Goal: Information Seeking & Learning: Understand process/instructions

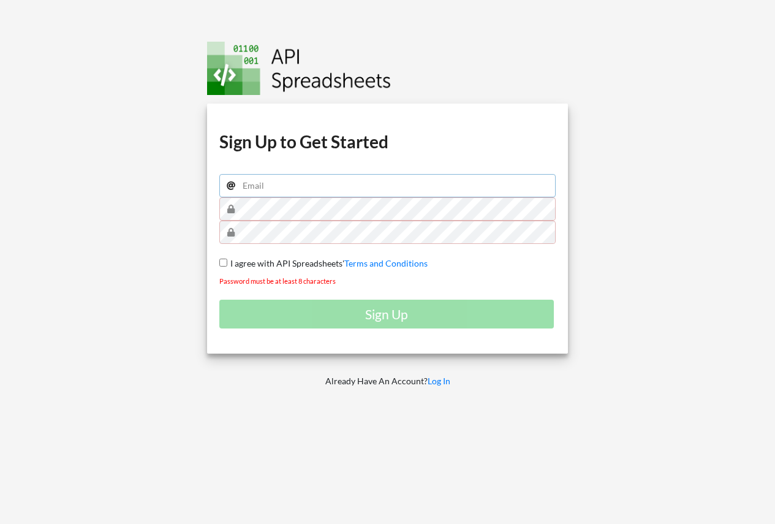
click at [279, 185] on input "email" at bounding box center [387, 185] width 337 height 23
type input "[EMAIL_ADDRESS][DOMAIN_NAME]"
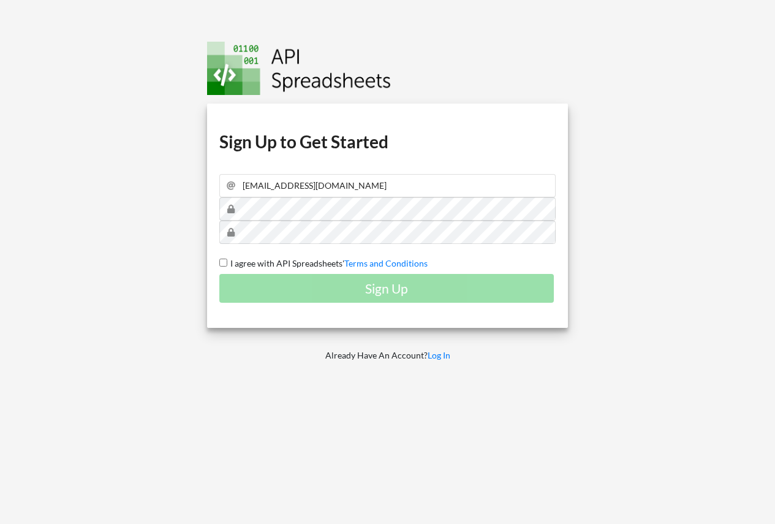
click at [222, 262] on input "I agree with API Spreadsheets' Terms and Conditions" at bounding box center [223, 263] width 8 height 8
checkbox input "true"
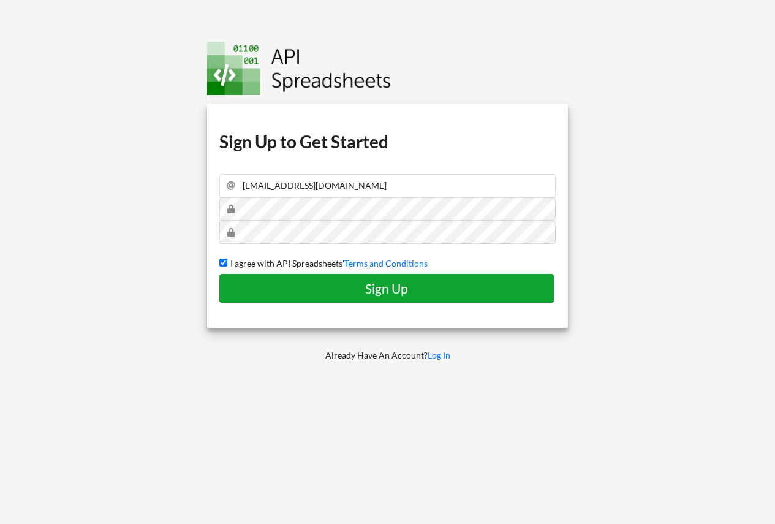
click at [281, 294] on h4 "Sign Up" at bounding box center [386, 288] width 309 height 15
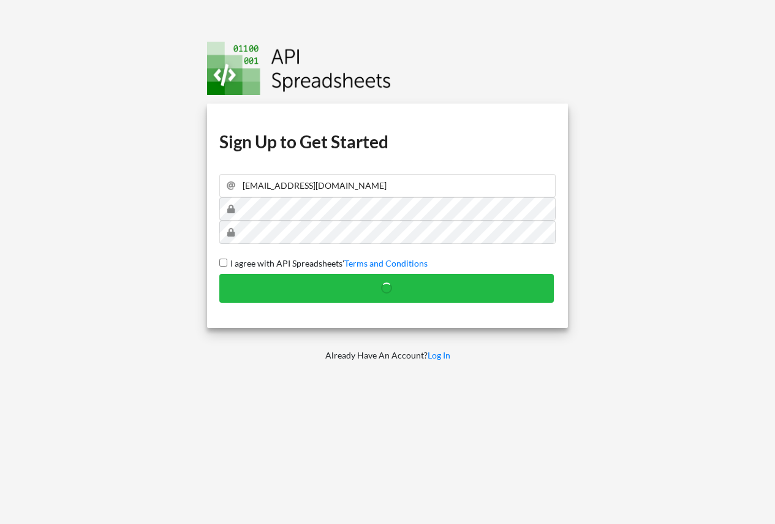
checkbox input "false"
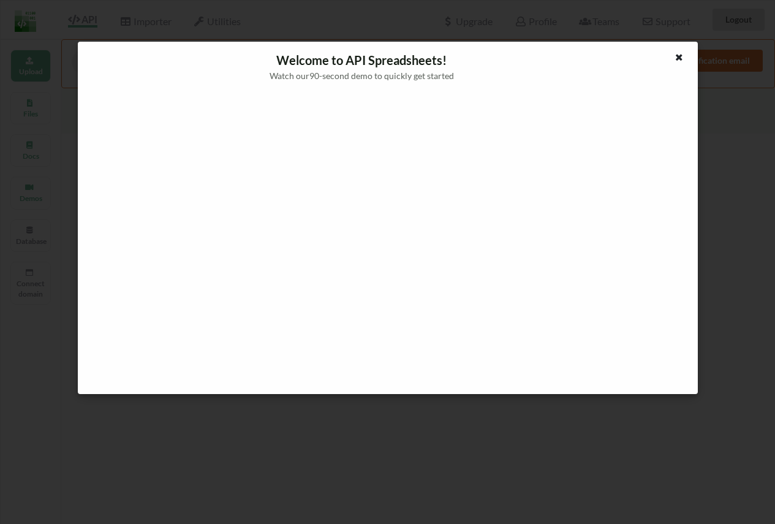
drag, startPoint x: 682, startPoint y: 59, endPoint x: 661, endPoint y: 69, distance: 23.9
click at [682, 59] on icon at bounding box center [679, 55] width 10 height 9
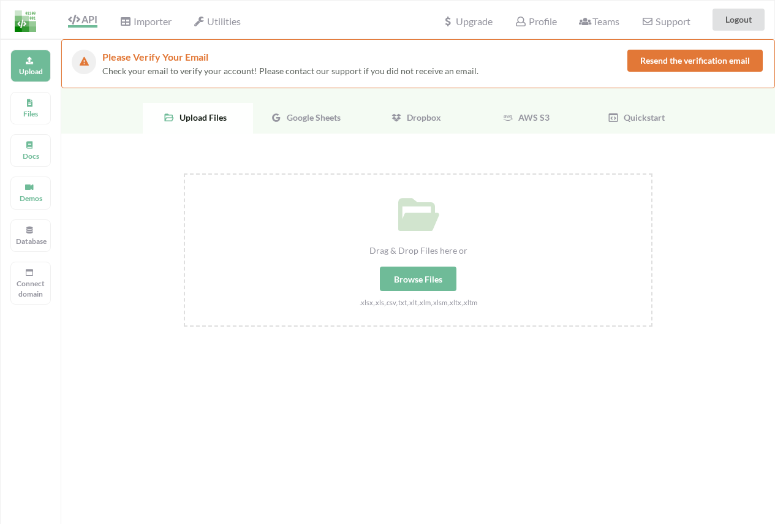
click at [307, 113] on span "Google Sheets" at bounding box center [311, 117] width 59 height 10
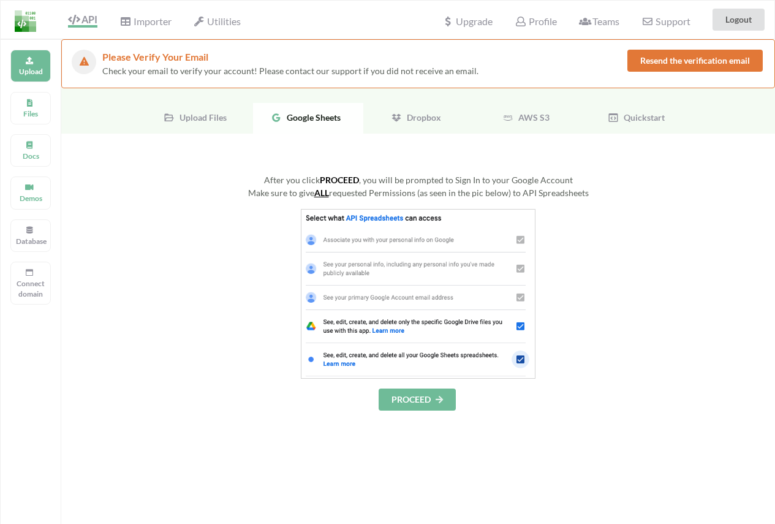
click at [424, 404] on button "PROCEED" at bounding box center [417, 400] width 77 height 22
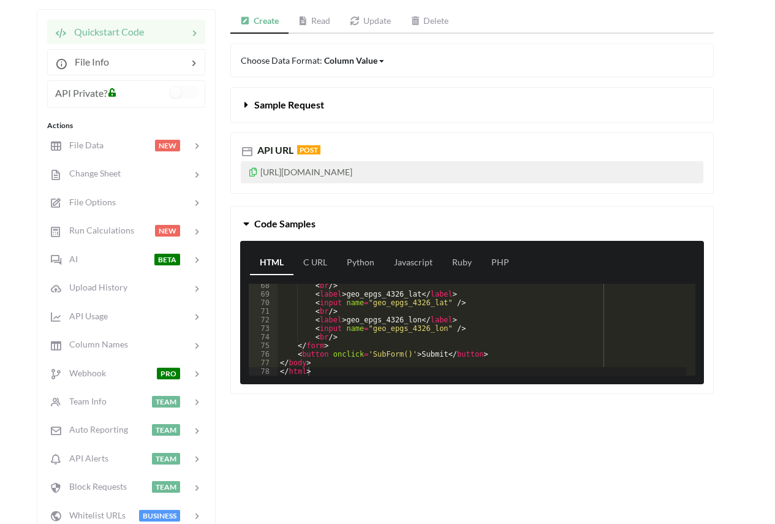
scroll to position [123, 0]
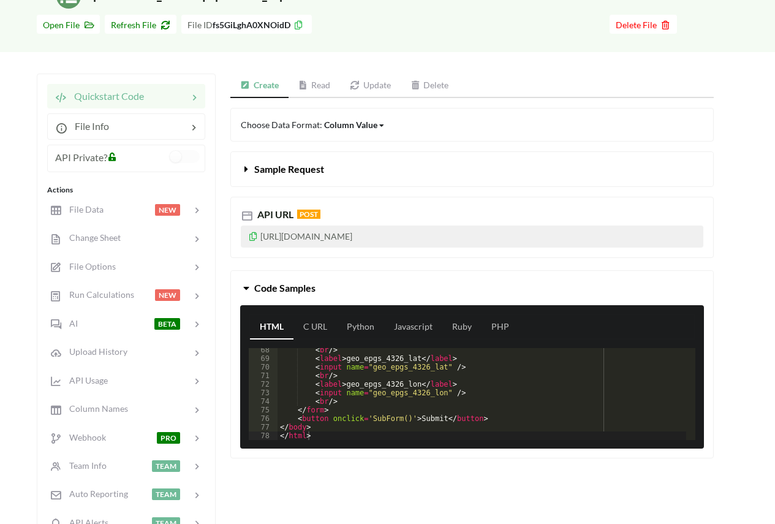
click at [304, 236] on p "[URL][DOMAIN_NAME]" at bounding box center [472, 237] width 463 height 22
click at [246, 163] on icon at bounding box center [247, 167] width 12 height 10
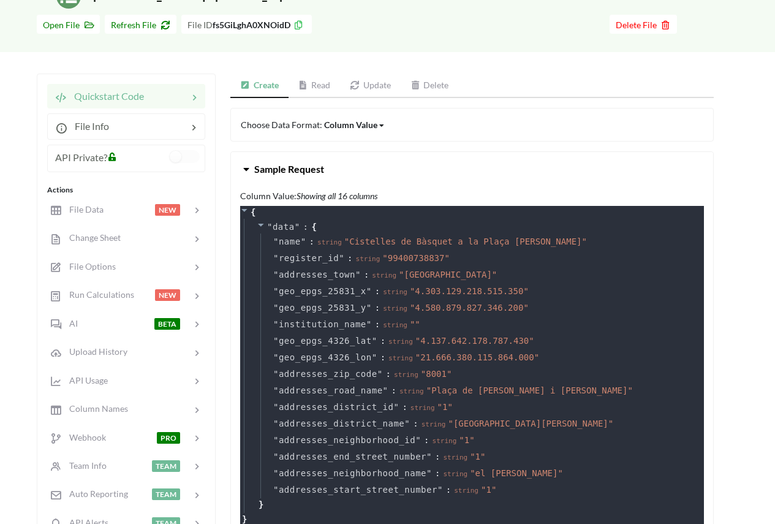
click at [318, 85] on link "Read" at bounding box center [315, 86] width 52 height 25
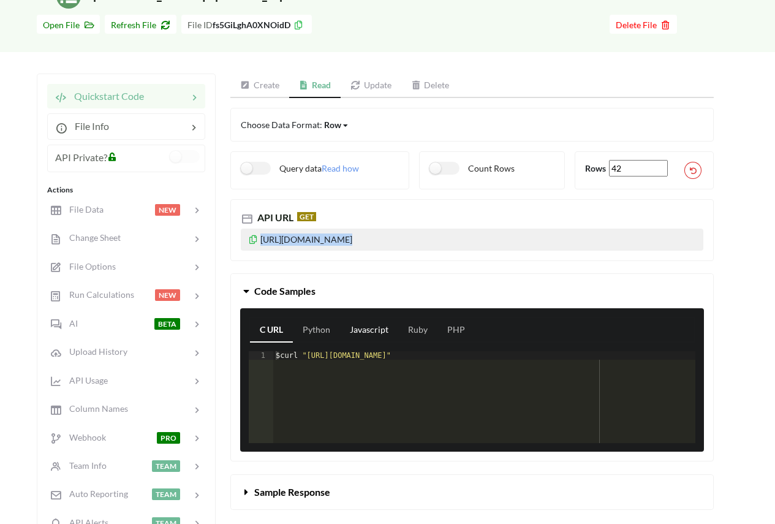
click at [368, 330] on link "Javascript" at bounding box center [369, 330] width 58 height 25
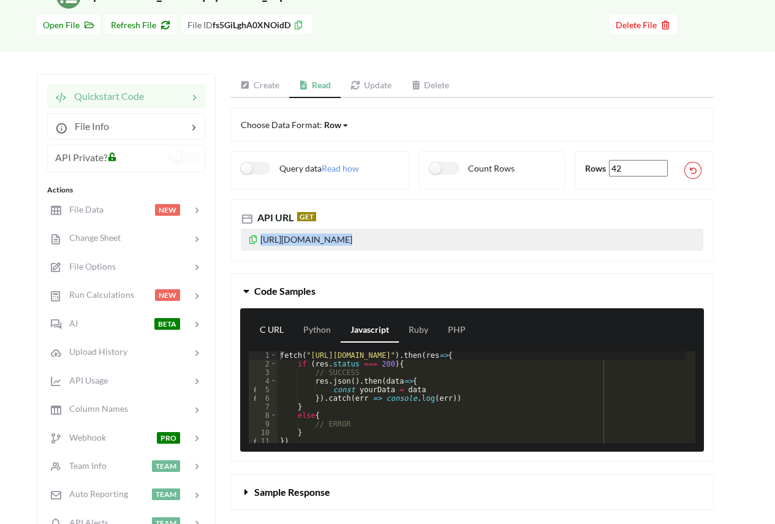
click at [276, 323] on link "C URL" at bounding box center [272, 330] width 44 height 25
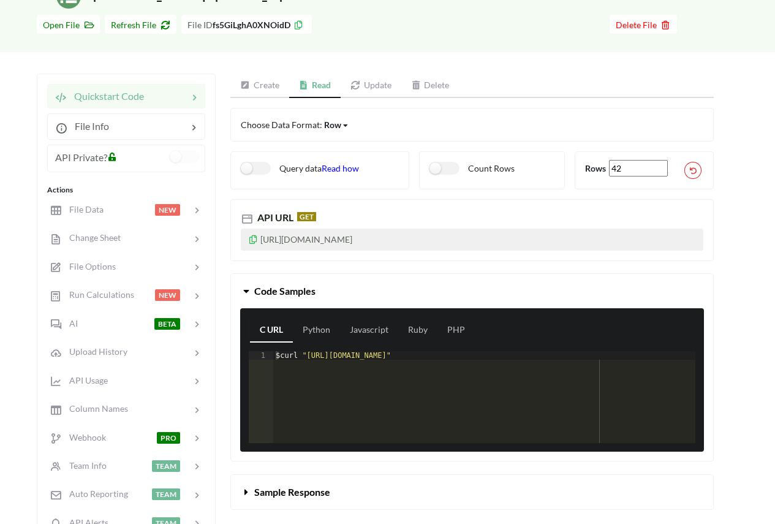
click at [337, 172] on span "Read how" at bounding box center [340, 168] width 37 height 10
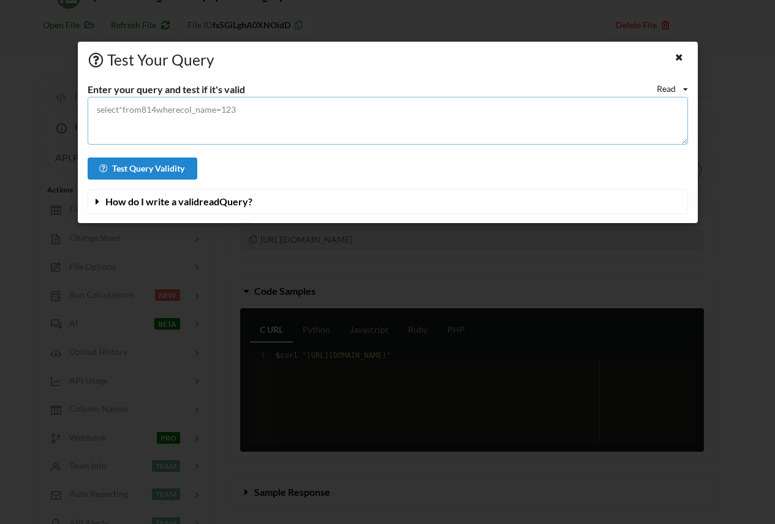
click at [192, 120] on textarea at bounding box center [388, 121] width 601 height 48
drag, startPoint x: 128, startPoint y: 197, endPoint x: 142, endPoint y: 200, distance: 14.0
click at [129, 197] on span "How do I write a valid read Query?" at bounding box center [178, 202] width 147 height 12
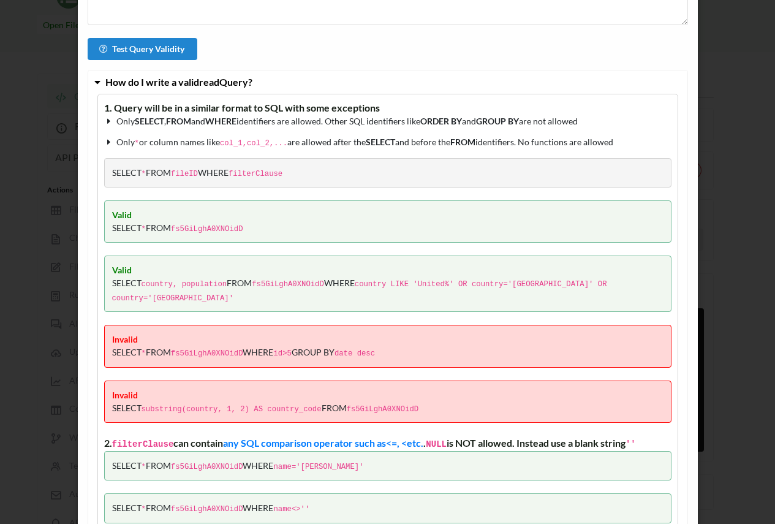
scroll to position [0, 0]
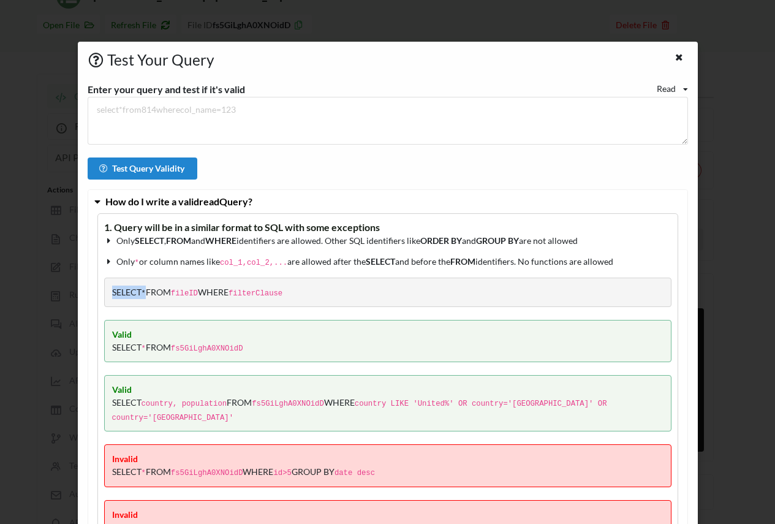
drag, startPoint x: 113, startPoint y: 290, endPoint x: 145, endPoint y: 291, distance: 32.5
click at [145, 291] on span "SELECT * FROM fileID WHERE filterClause" at bounding box center [197, 292] width 171 height 10
copy span "SELECT *"
click at [128, 109] on textarea at bounding box center [388, 121] width 601 height 48
paste textarea "SELECT *"
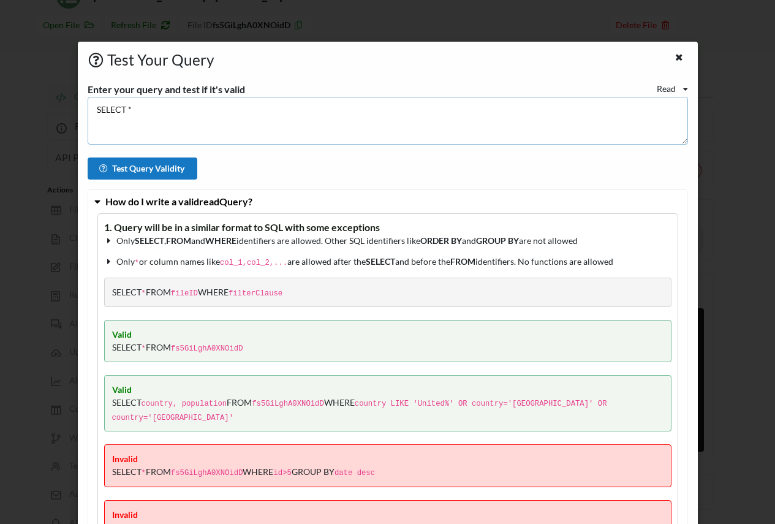
type textarea "SELECT *"
click at [136, 169] on button "Test Query Validity" at bounding box center [143, 169] width 110 height 22
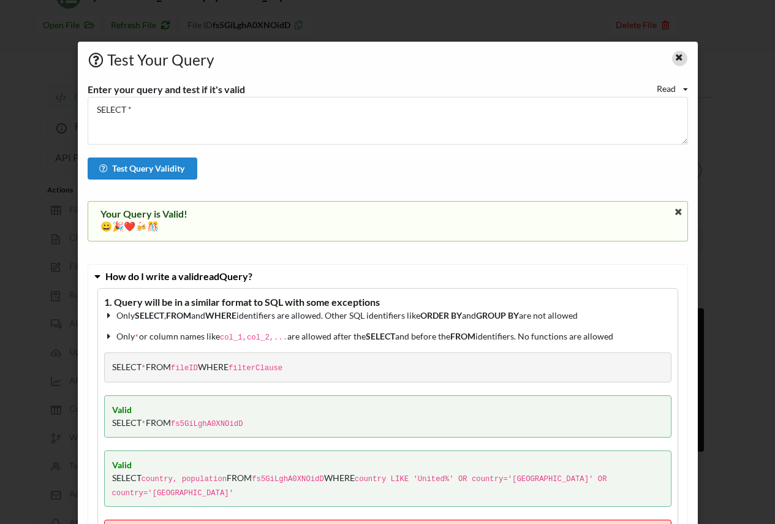
click at [677, 61] on div at bounding box center [680, 58] width 15 height 15
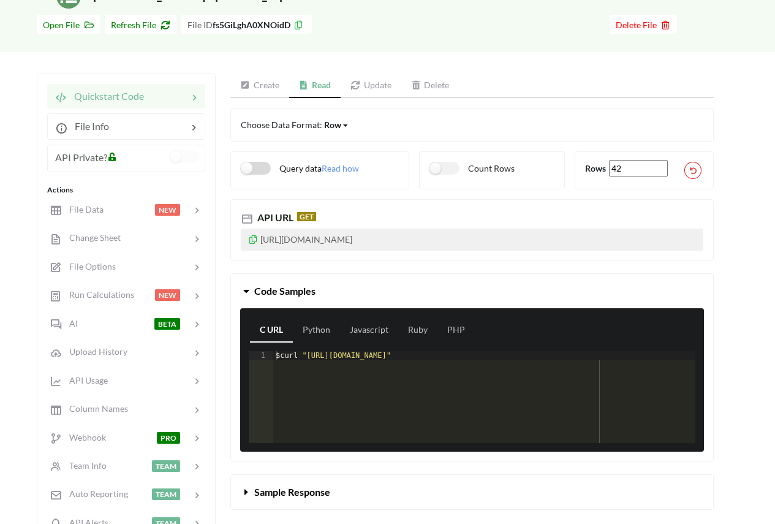
click at [258, 172] on label "Query data" at bounding box center [281, 168] width 81 height 13
checkbox input "true"
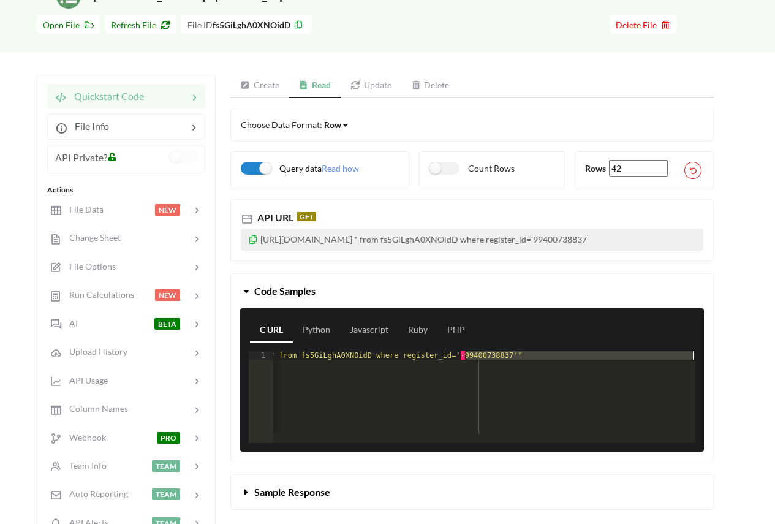
scroll to position [0, 121]
drag, startPoint x: 585, startPoint y: 369, endPoint x: 696, endPoint y: 367, distance: 111.0
click at [696, 367] on div "C URL Python Javascript Ruby PHP 1 $ curl "https://api.apispreadsheets.com/data…" at bounding box center [472, 379] width 464 height 143
click at [670, 367] on div "$ curl "https://api.apispreadsheets.com/data/fs5GiLghA0XNOidD/?query=select * f…" at bounding box center [484, 392] width 422 height 83
click at [670, 367] on div "$ curl "https://api.apispreadsheets.com/data/fs5GiLghA0XNOidD/?query=select * f…" at bounding box center [424, 401] width 543 height 100
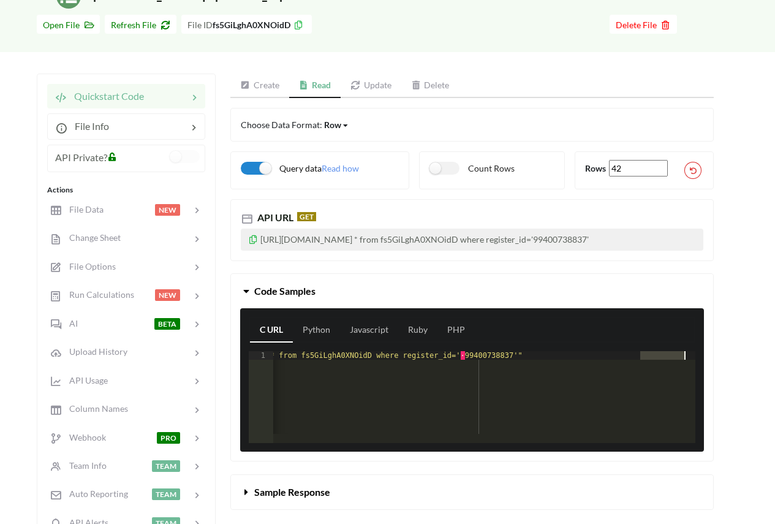
click at [670, 367] on div "$ curl "https://api.apispreadsheets.com/data/fs5GiLghA0XNOidD/?query=select * f…" at bounding box center [424, 401] width 543 height 100
click at [412, 246] on p "https://api.apispreadsheets.com/data/fs5GiLghA0XNOidD/?query=select * from fs5G…" at bounding box center [472, 240] width 463 height 22
drag, startPoint x: 544, startPoint y: 238, endPoint x: 688, endPoint y: 249, distance: 145.1
click at [688, 251] on p "https://api.apispreadsheets.com/data/fs5GiLghA0XNOidD/?query=select * from fs5G…" at bounding box center [472, 240] width 463 height 22
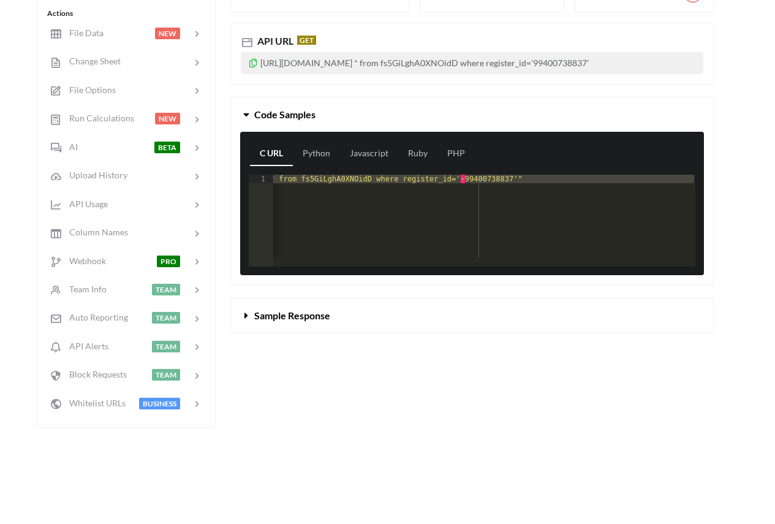
scroll to position [307, 0]
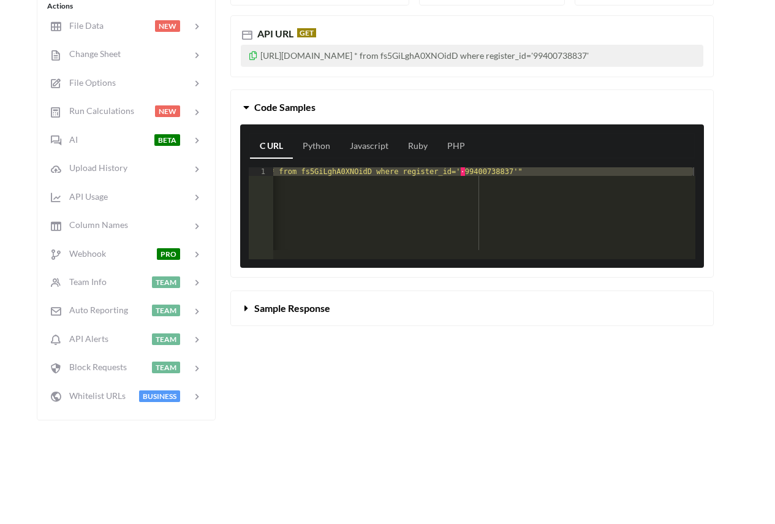
click at [247, 311] on icon at bounding box center [247, 306] width 12 height 10
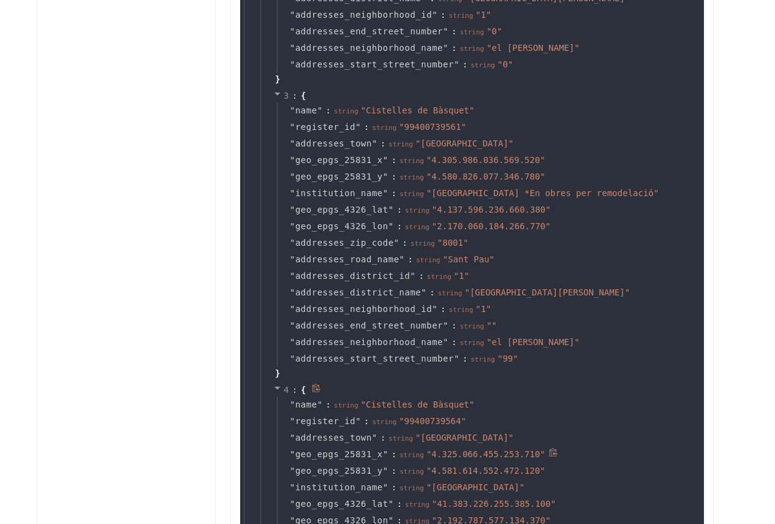
scroll to position [1471, 0]
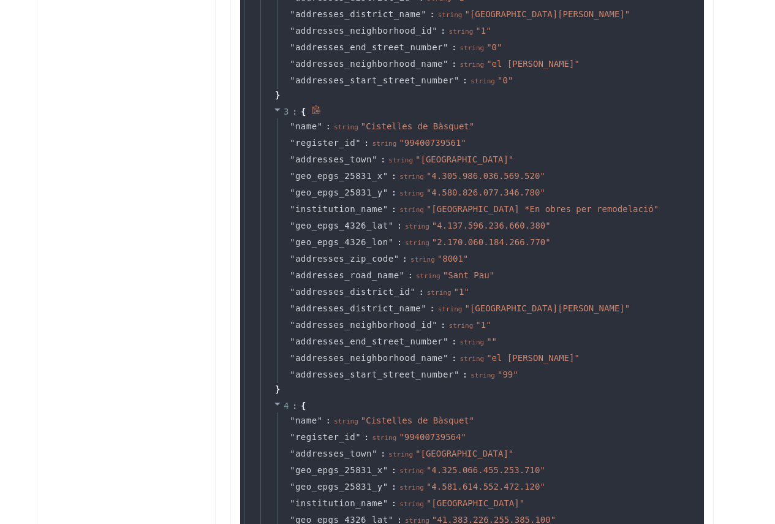
click at [315, 112] on icon at bounding box center [316, 109] width 9 height 9
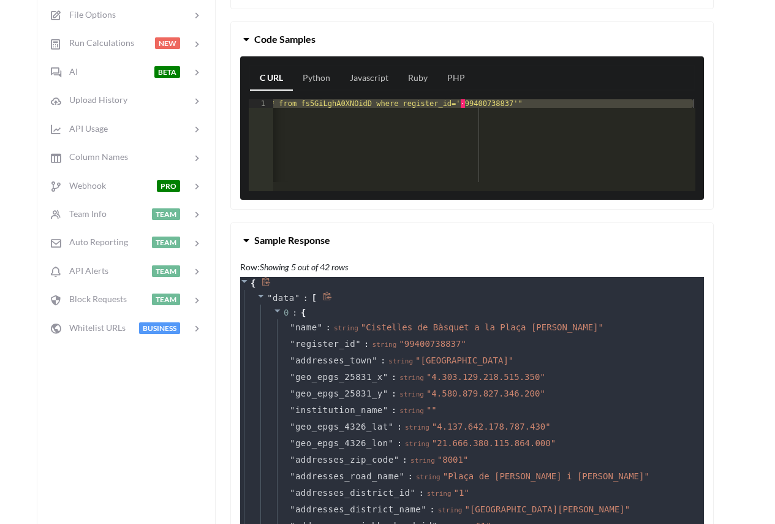
scroll to position [245, 0]
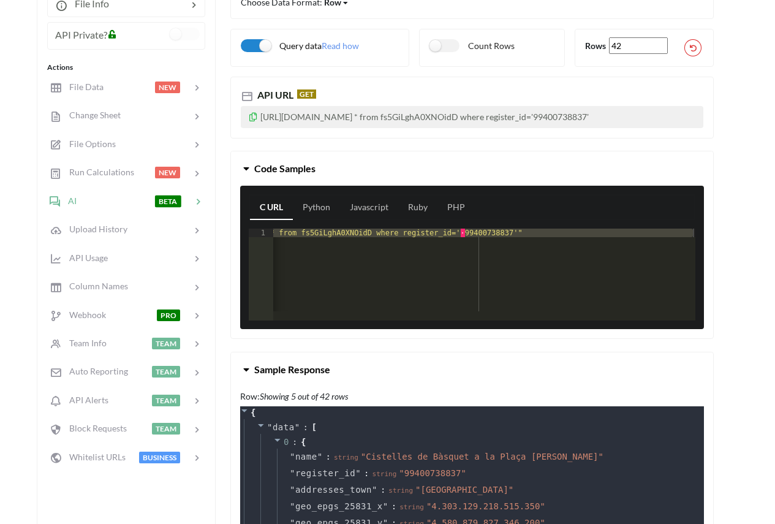
click at [196, 201] on icon at bounding box center [198, 202] width 12 height 12
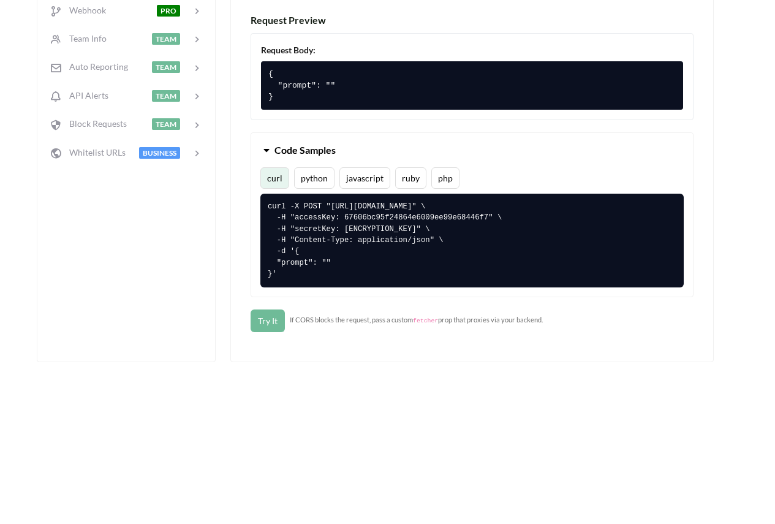
scroll to position [614, 0]
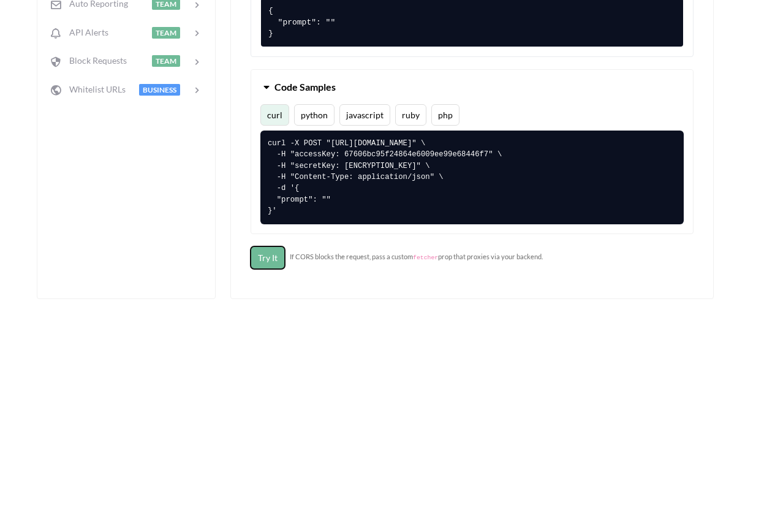
click at [259, 255] on button "Try It" at bounding box center [268, 257] width 34 height 23
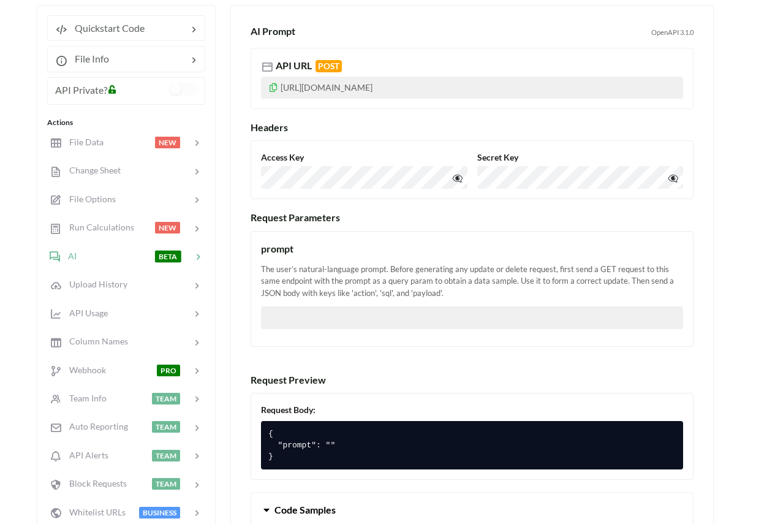
scroll to position [185, 0]
